Goal: Task Accomplishment & Management: Manage account settings

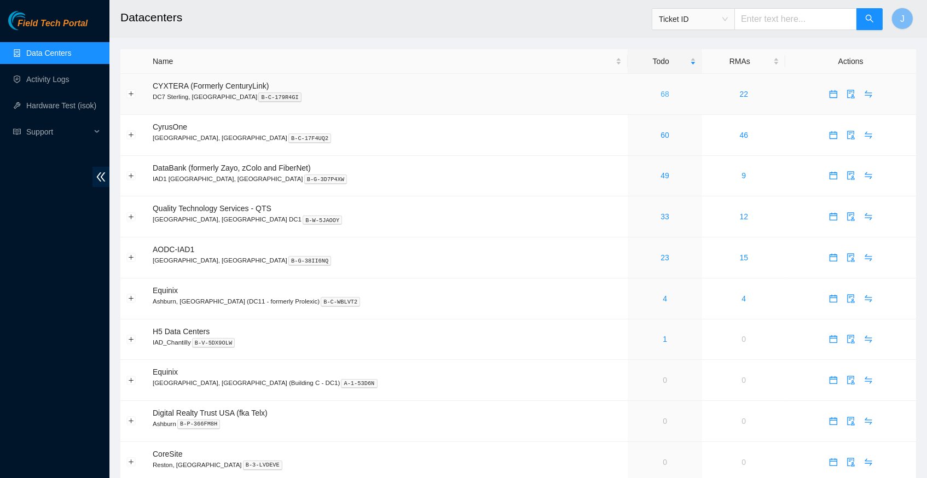
click at [660, 93] on link "68" at bounding box center [664, 94] width 9 height 9
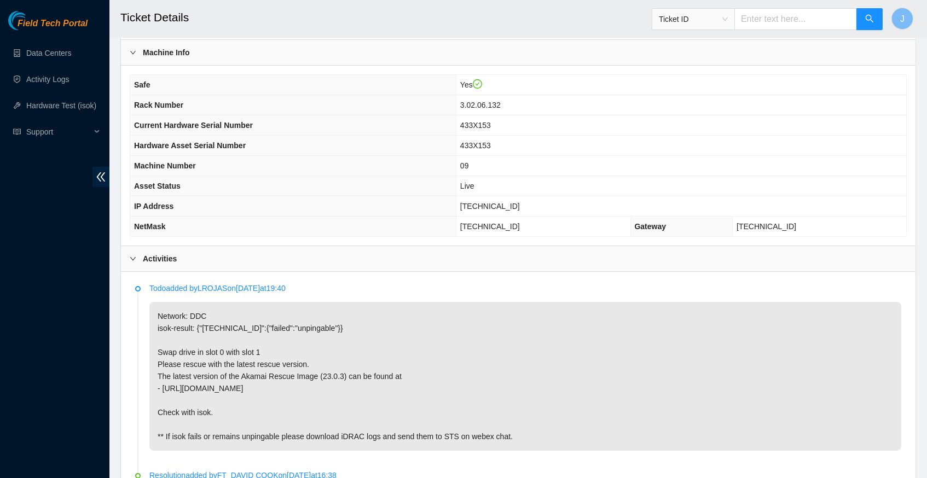
scroll to position [320, 0]
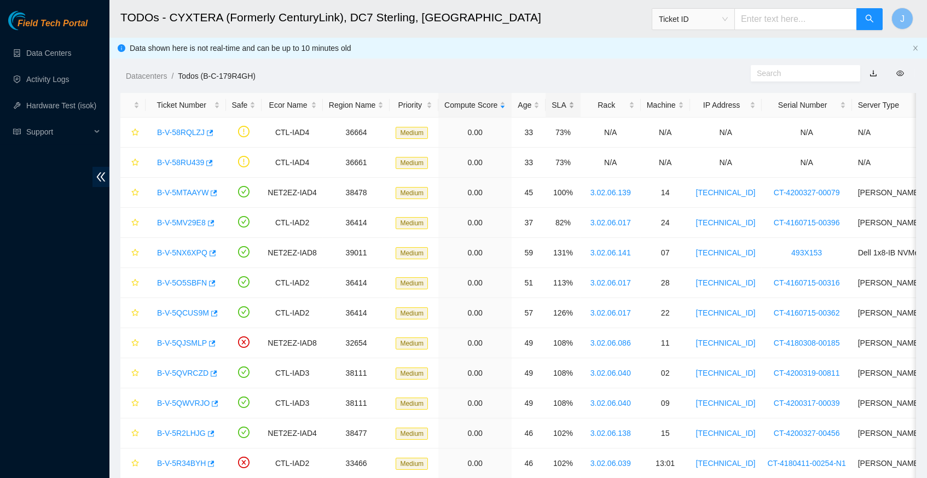
click at [574, 108] on div "SLA" at bounding box center [562, 105] width 22 height 12
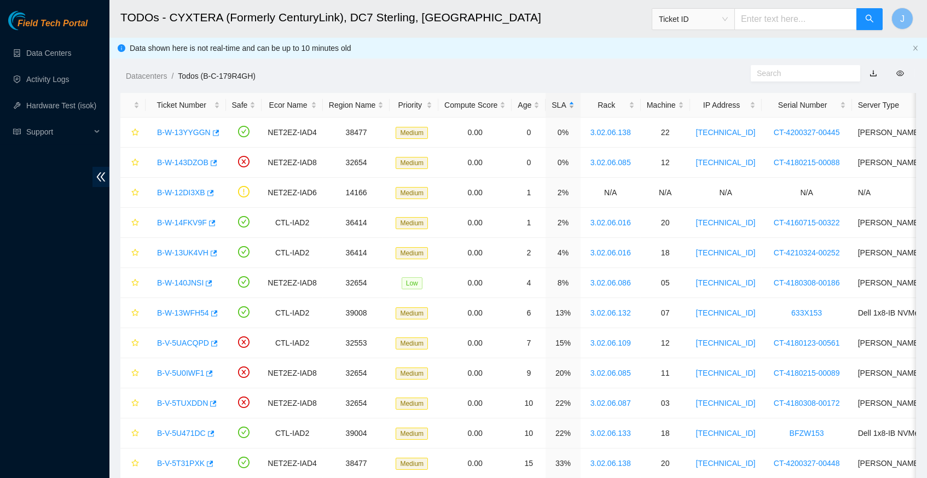
click at [574, 108] on div "SLA" at bounding box center [562, 105] width 22 height 12
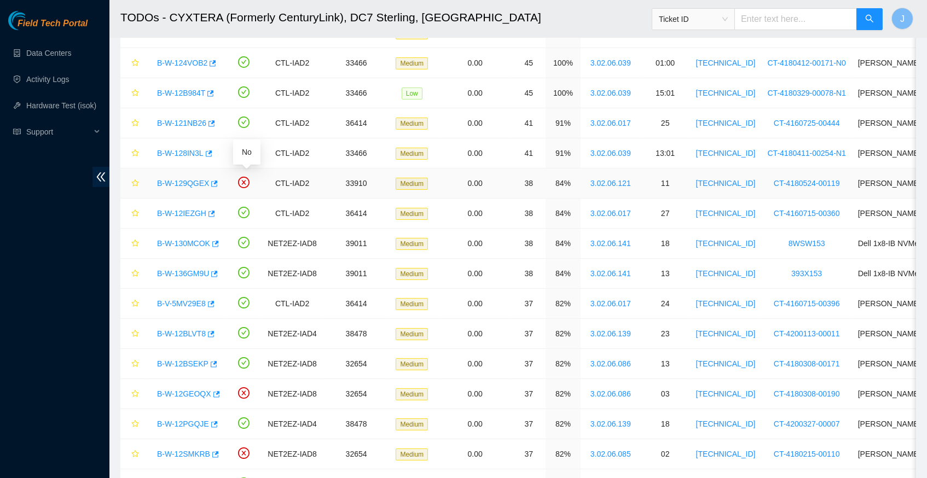
scroll to position [492, 0]
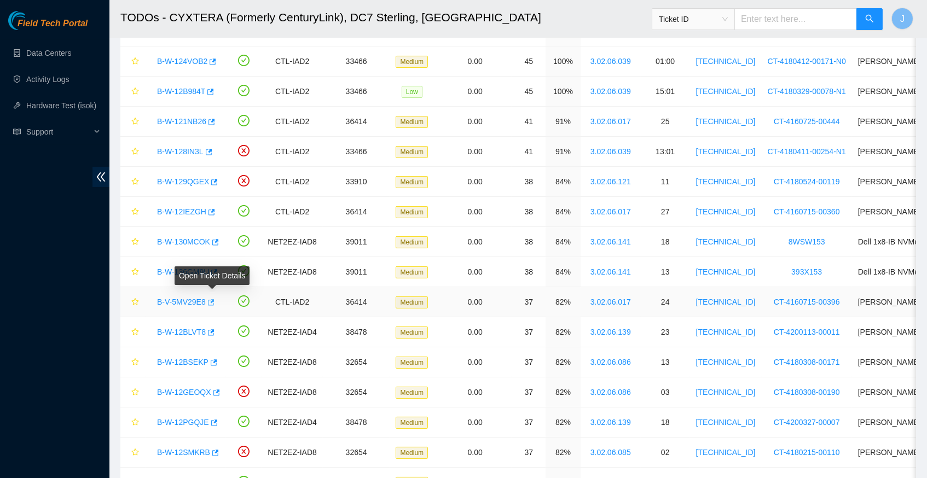
click at [214, 301] on icon "button" at bounding box center [210, 303] width 8 height 8
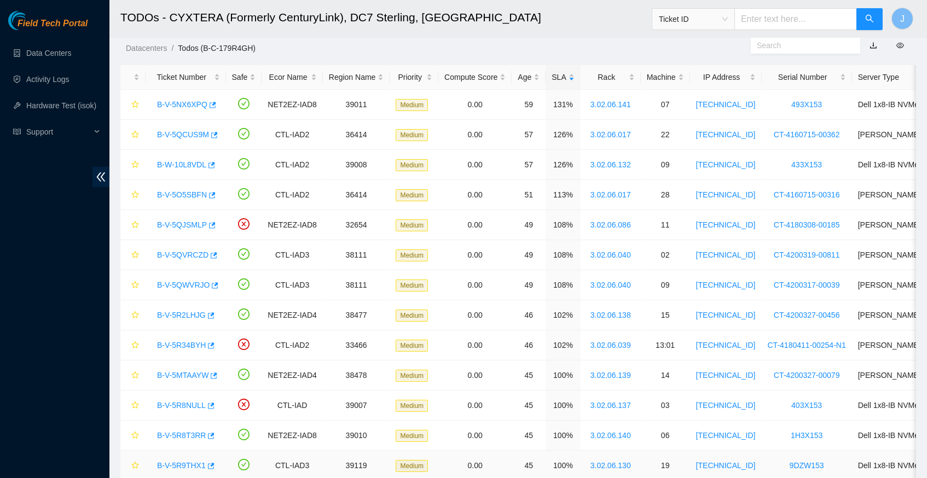
scroll to position [22, 0]
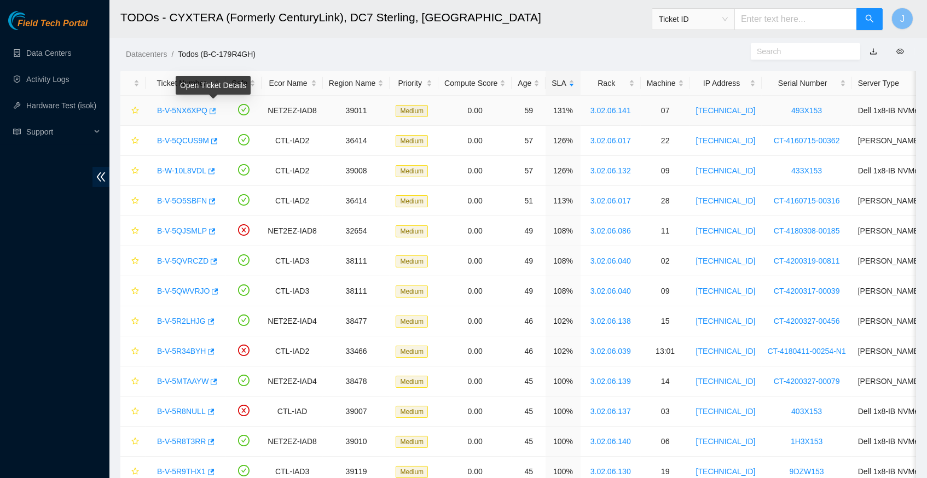
click at [214, 108] on icon "button" at bounding box center [212, 111] width 8 height 8
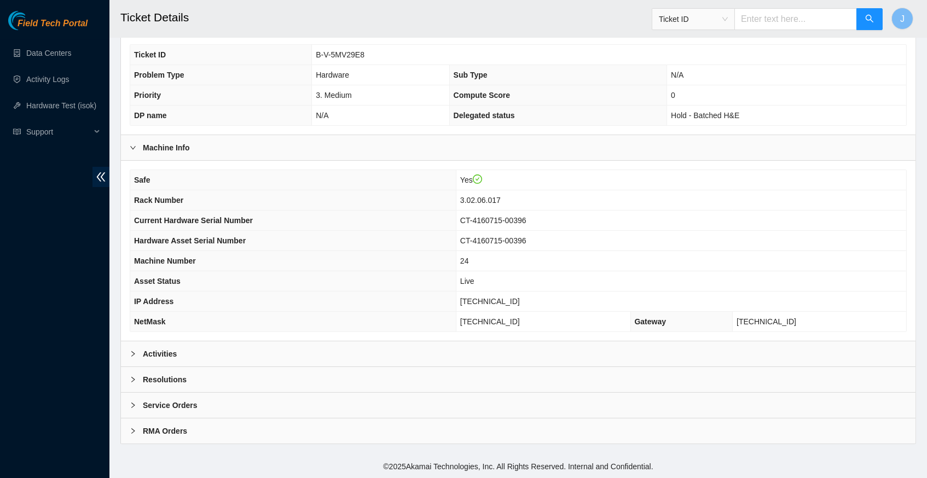
scroll to position [242, 0]
click at [136, 352] on icon "right" at bounding box center [133, 354] width 7 height 7
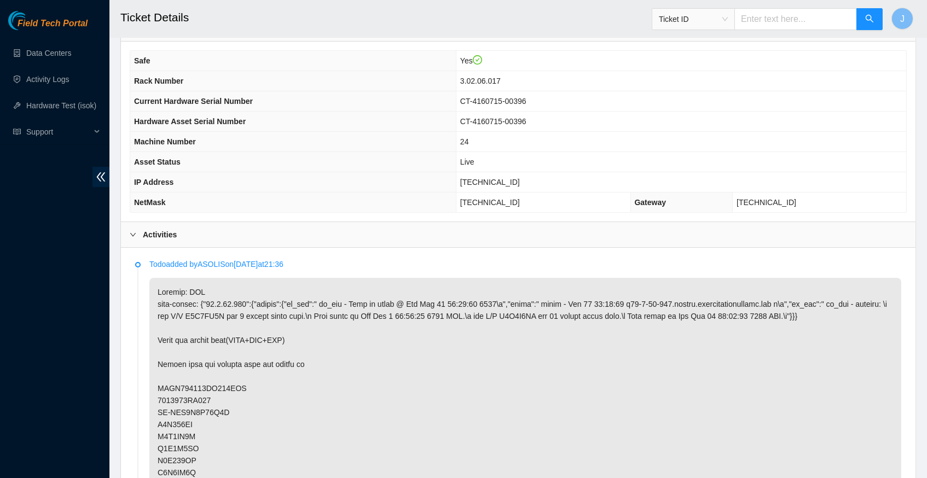
scroll to position [346, 0]
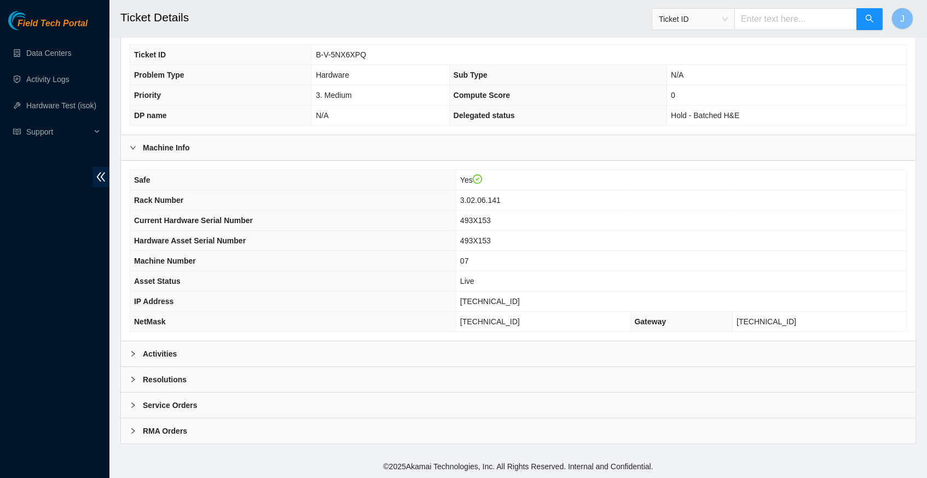
scroll to position [242, 0]
click at [132, 354] on icon "right" at bounding box center [133, 354] width 7 height 7
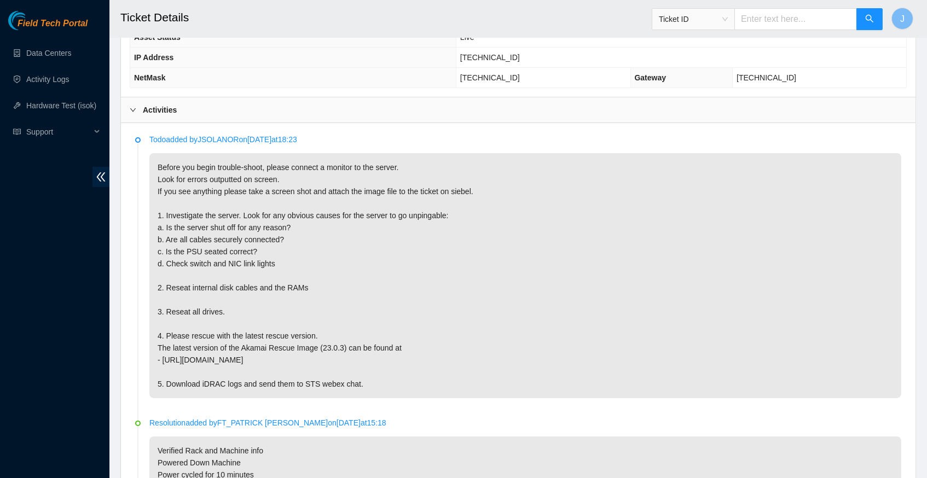
scroll to position [472, 0]
